Goal: Information Seeking & Learning: Find specific fact

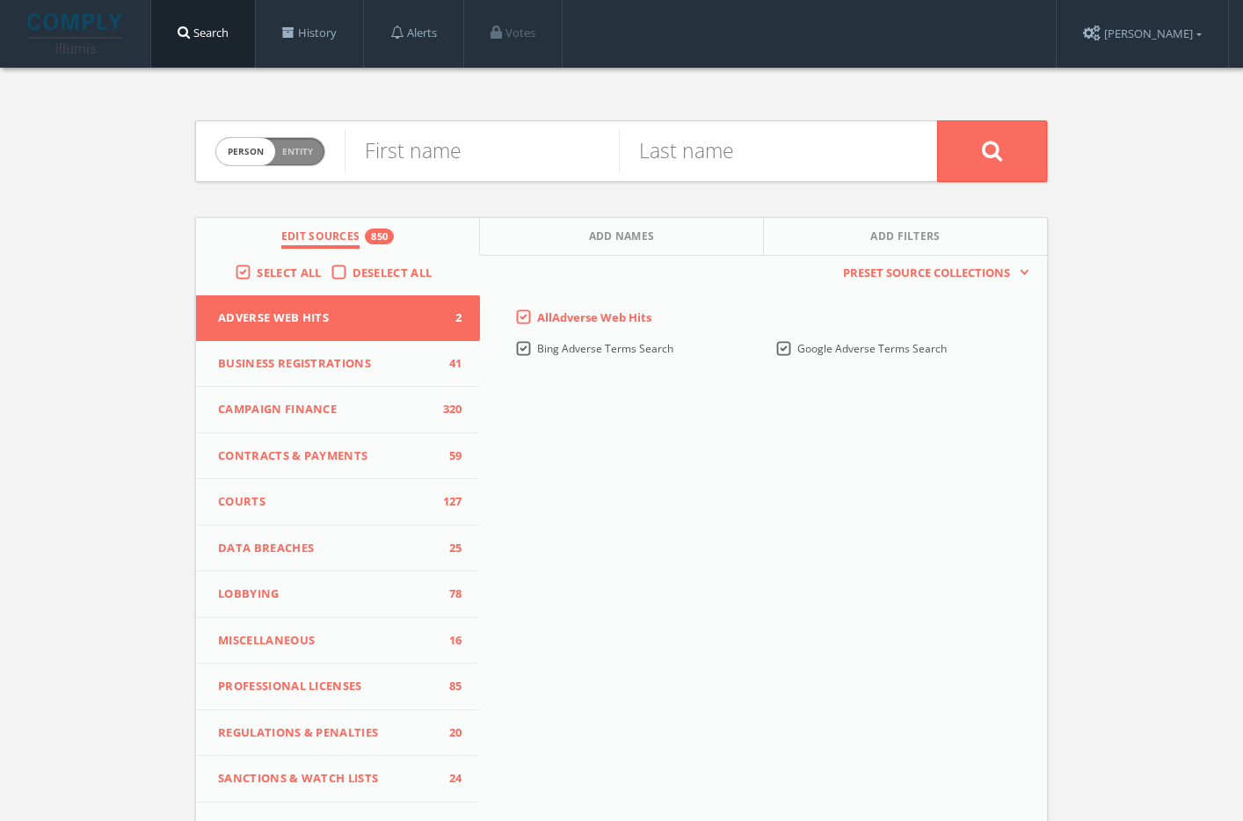
click at [260, 153] on span "person" at bounding box center [245, 151] width 59 height 27
checkbox input "true"
type input "The Future Governance Forum"
click at [983, 143] on icon at bounding box center [992, 151] width 21 height 22
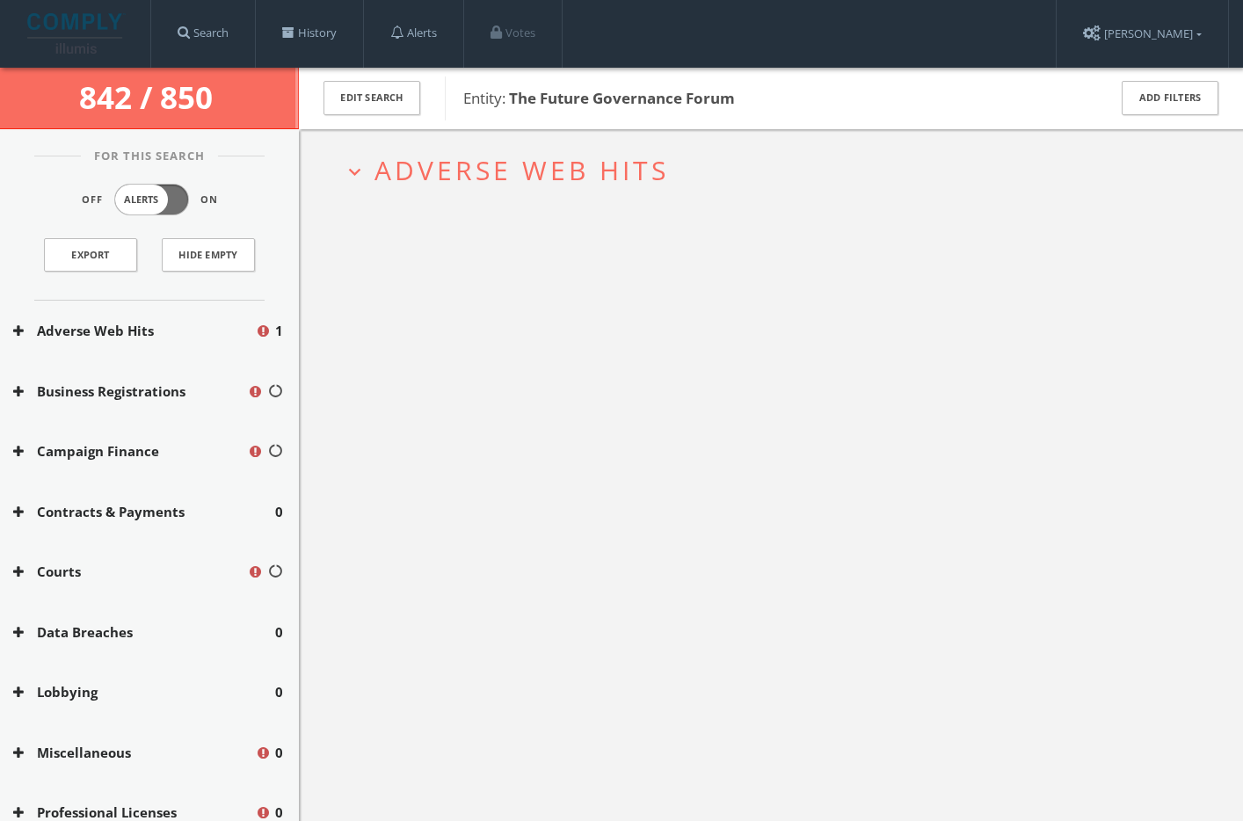
click at [561, 146] on h2 "expand_more Adverse Web Hits" at bounding box center [771, 170] width 883 height 82
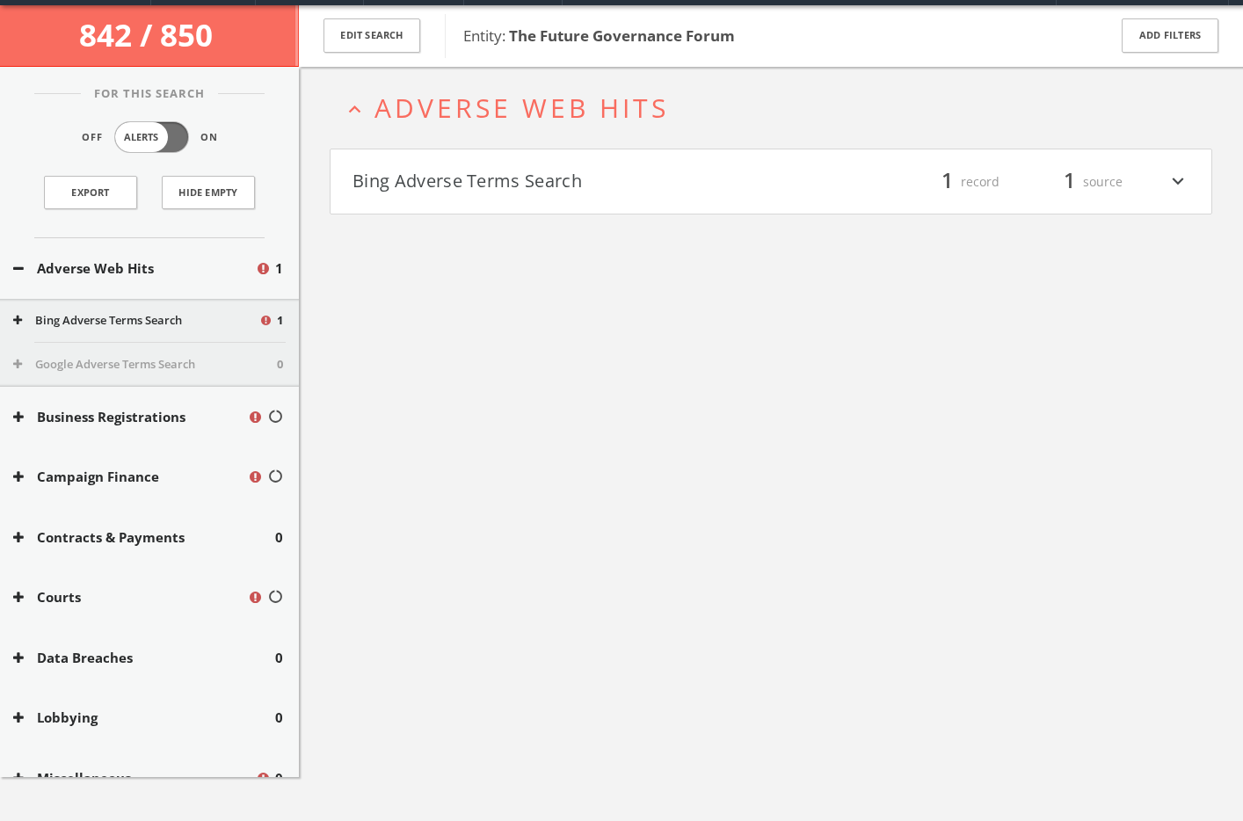
click at [555, 193] on button "Bing Adverse Terms Search" at bounding box center [562, 182] width 419 height 30
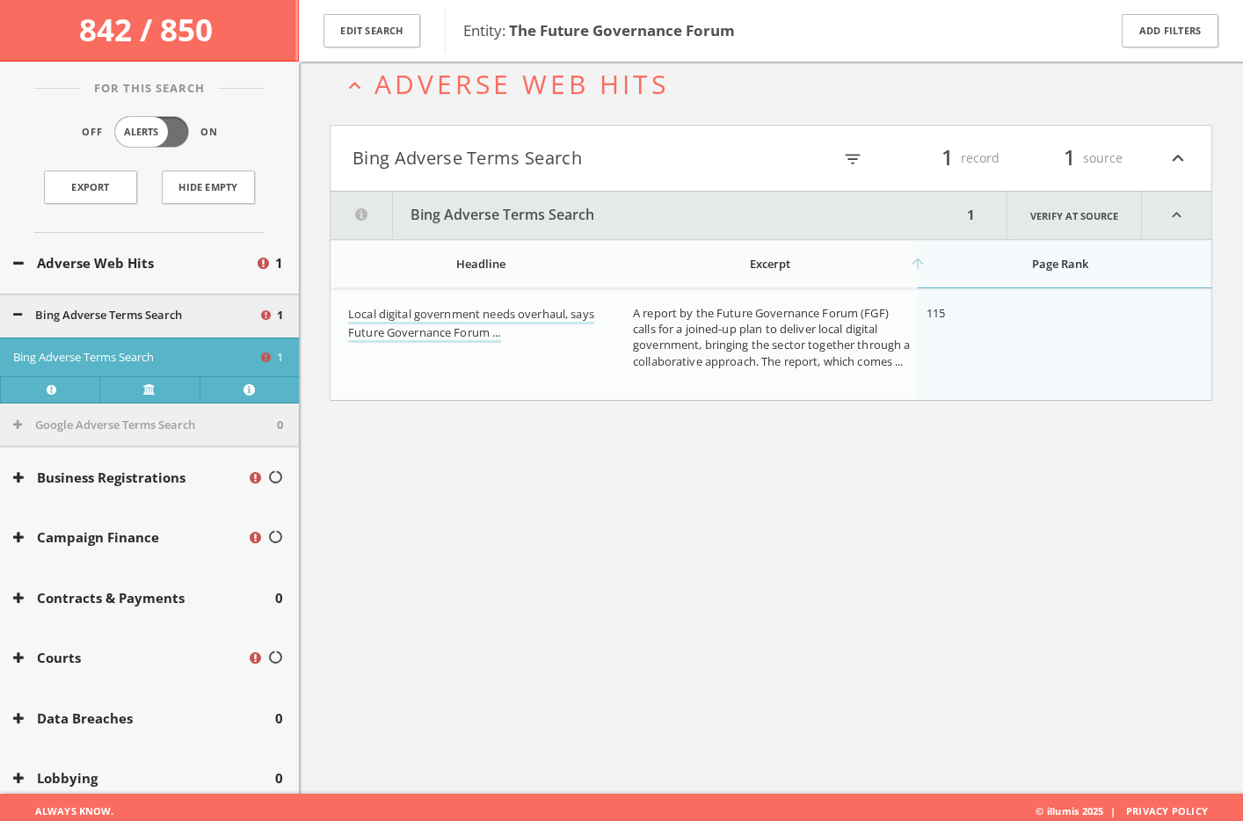
scroll to position [103, 0]
